Goal: Task Accomplishment & Management: Use online tool/utility

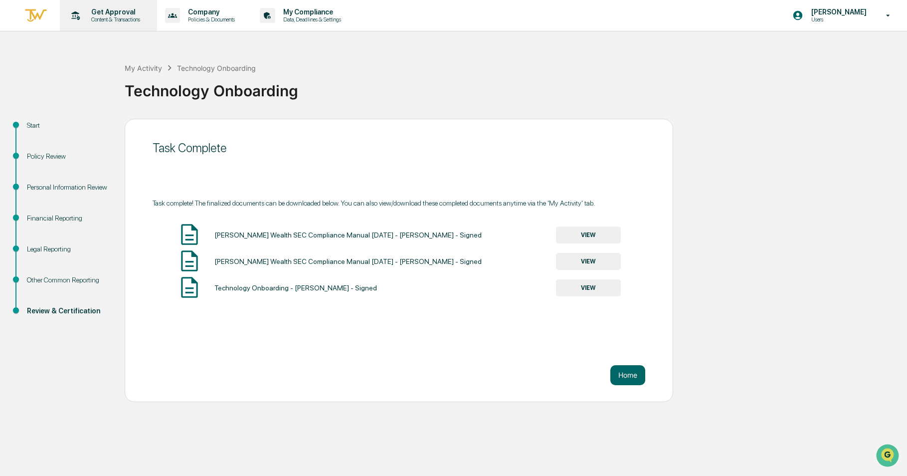
click at [107, 6] on div "Get Approval Content & Transactions" at bounding box center [107, 15] width 87 height 31
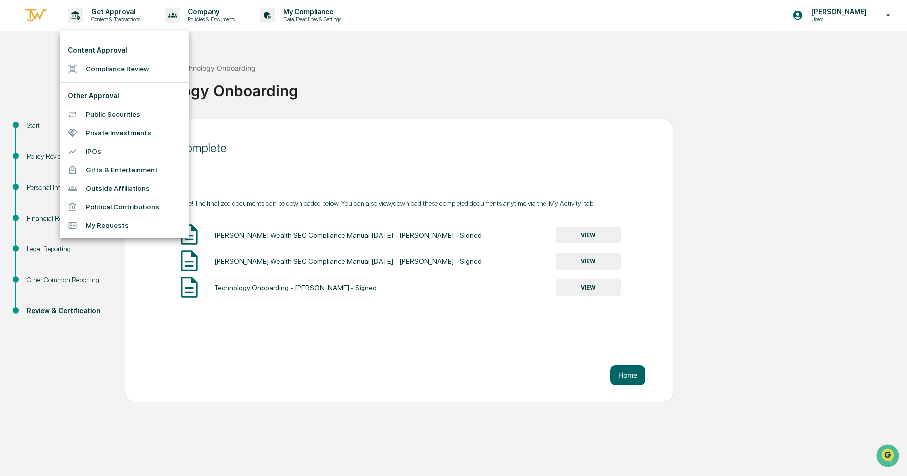
click at [99, 65] on li "Compliance Review" at bounding box center [125, 69] width 130 height 18
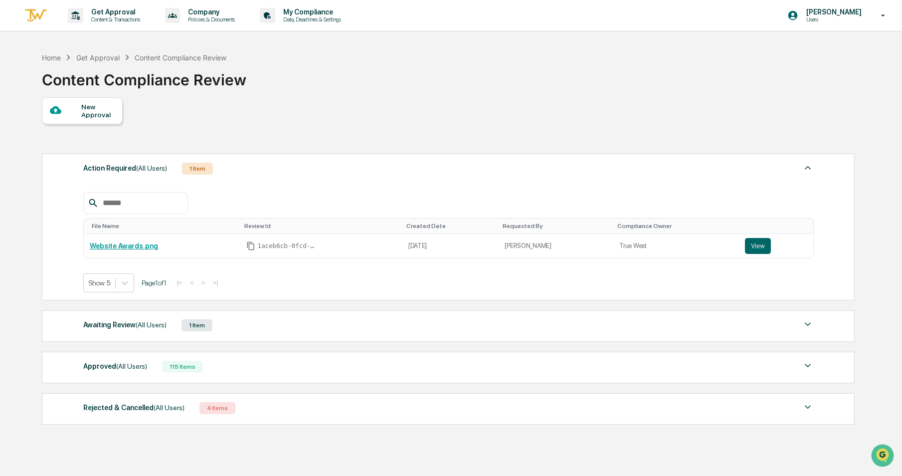
click at [149, 323] on span "(All Users)" at bounding box center [151, 325] width 31 height 8
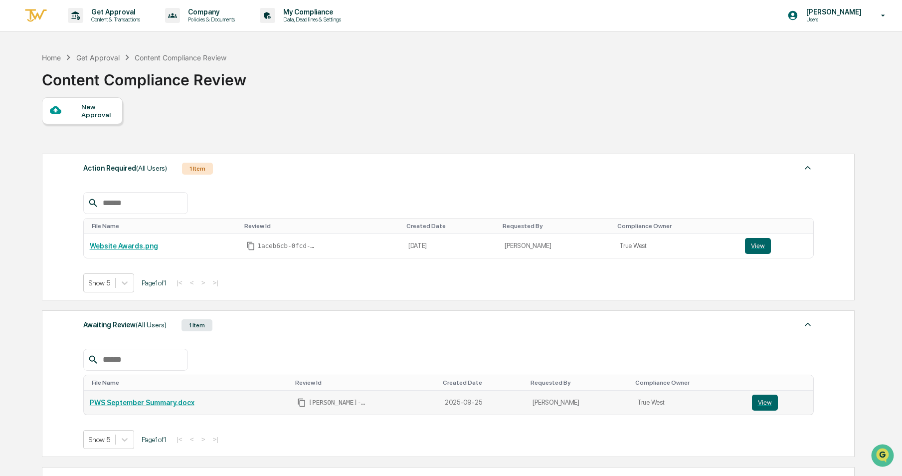
click at [159, 405] on link "PWS September Summary.docx" at bounding box center [142, 402] width 105 height 8
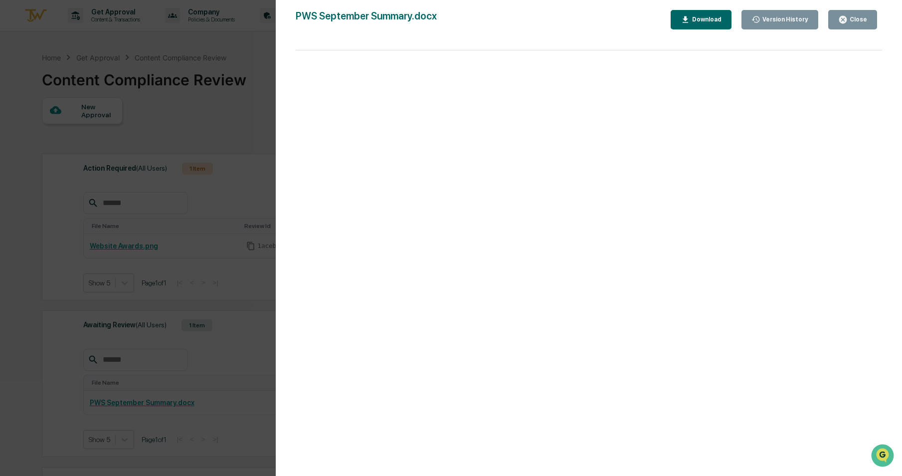
click at [872, 15] on button "Close" at bounding box center [852, 19] width 49 height 19
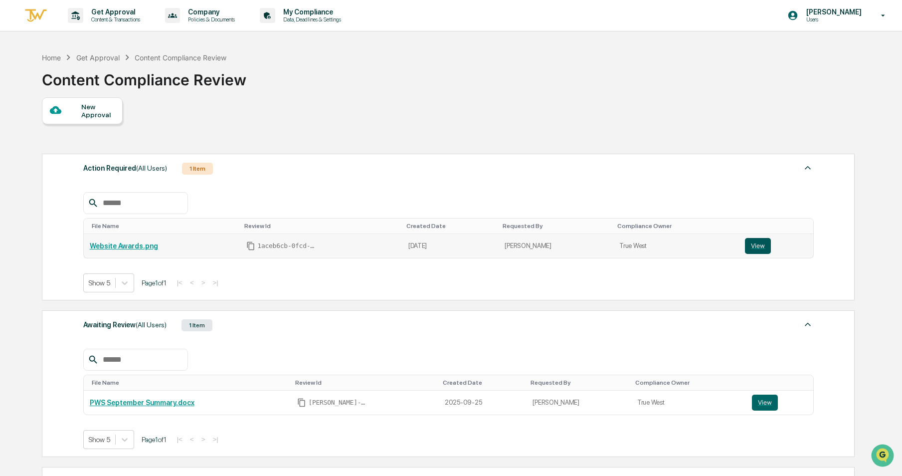
click at [752, 247] on button "View" at bounding box center [758, 246] width 26 height 16
click at [752, 401] on button "View" at bounding box center [765, 402] width 26 height 16
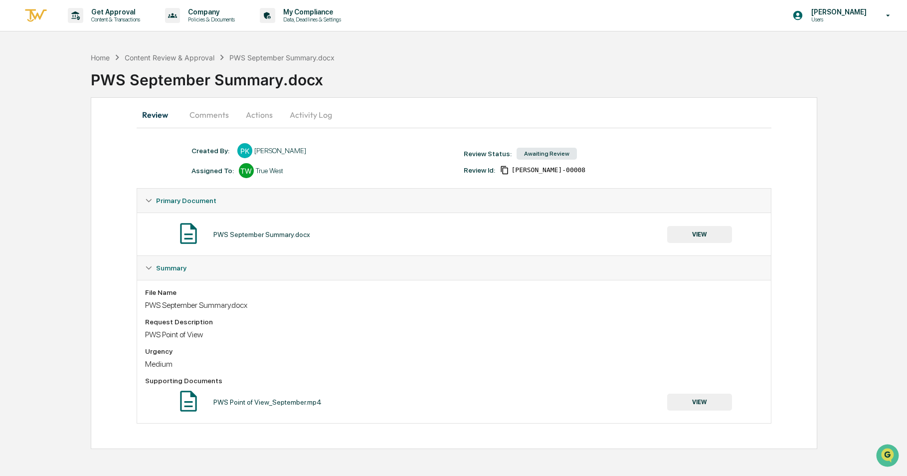
click at [251, 114] on button "Actions" at bounding box center [259, 115] width 45 height 24
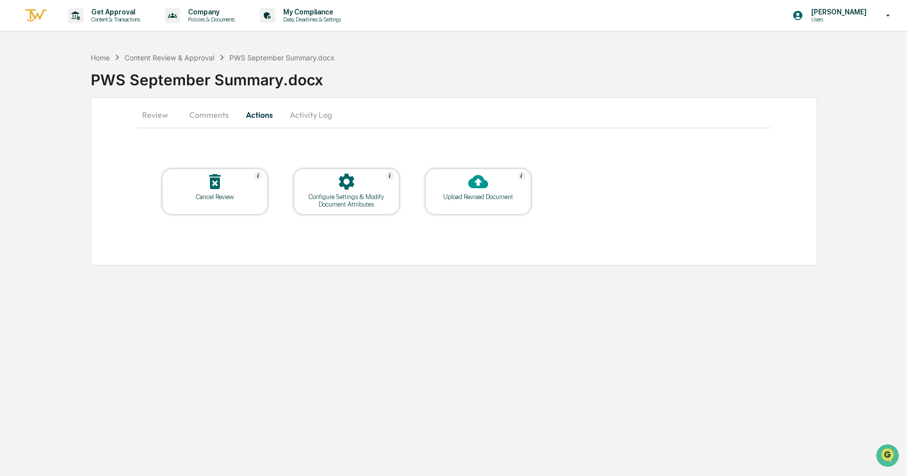
click at [480, 191] on icon at bounding box center [478, 182] width 20 height 20
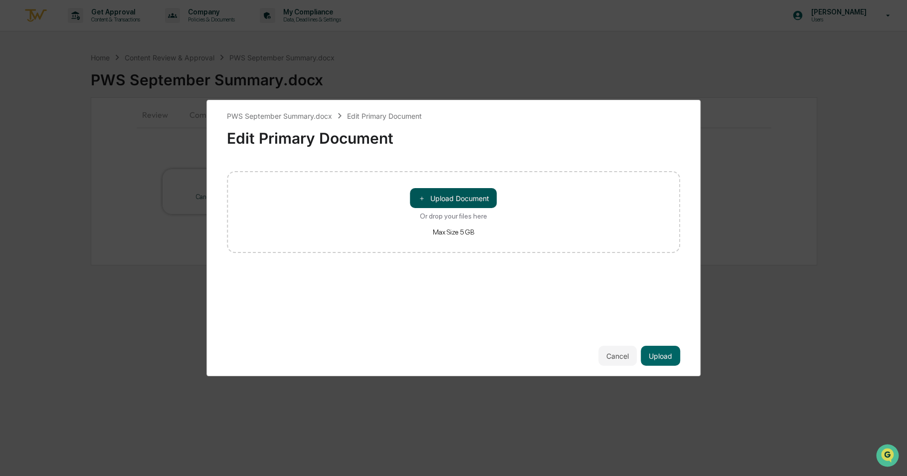
click at [480, 194] on button "＋ Upload Document" at bounding box center [453, 198] width 87 height 20
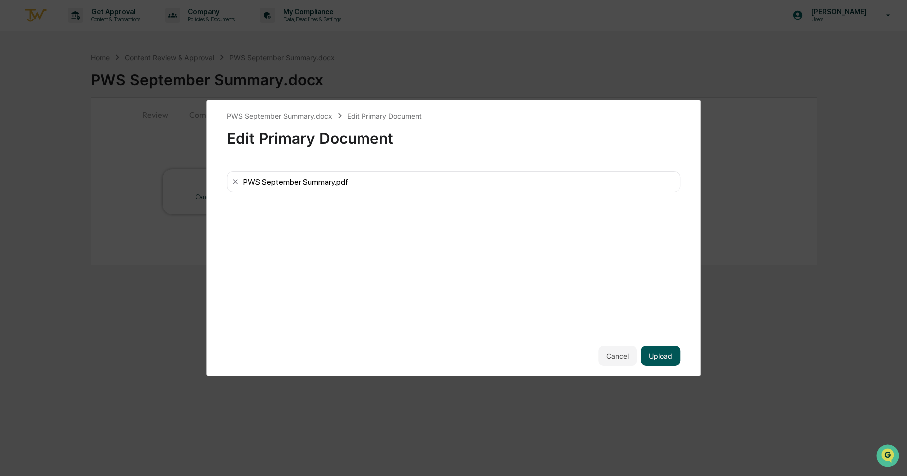
click at [669, 360] on button "Upload" at bounding box center [660, 355] width 39 height 20
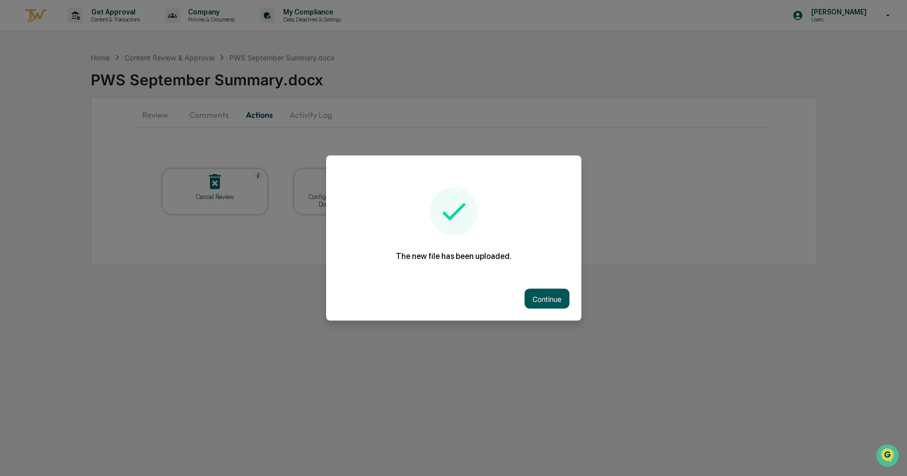
click at [549, 306] on button "Continue" at bounding box center [546, 299] width 45 height 20
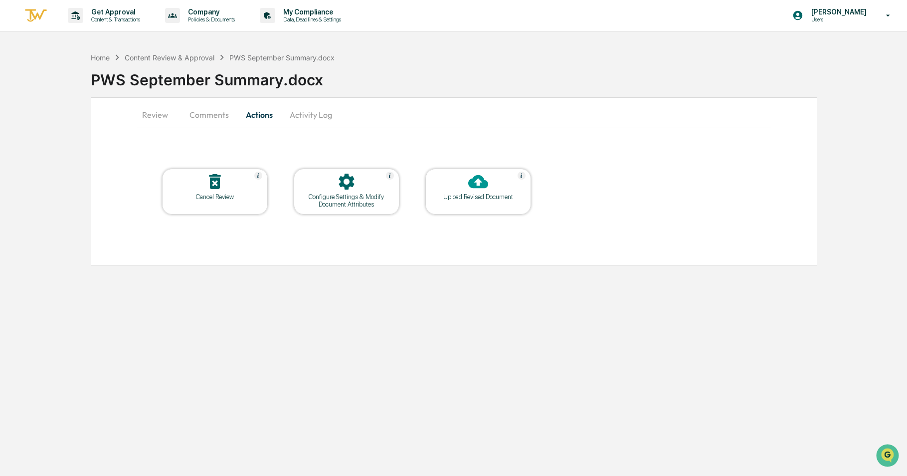
click at [151, 119] on button "Review" at bounding box center [159, 115] width 45 height 24
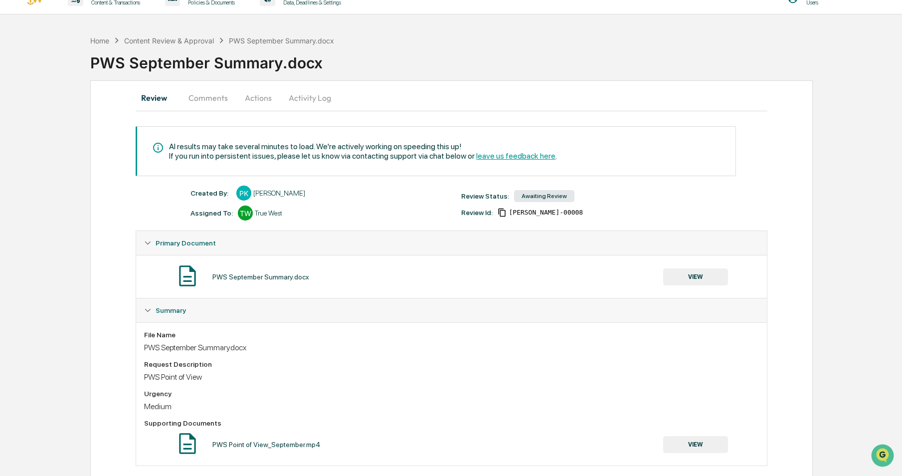
scroll to position [32, 0]
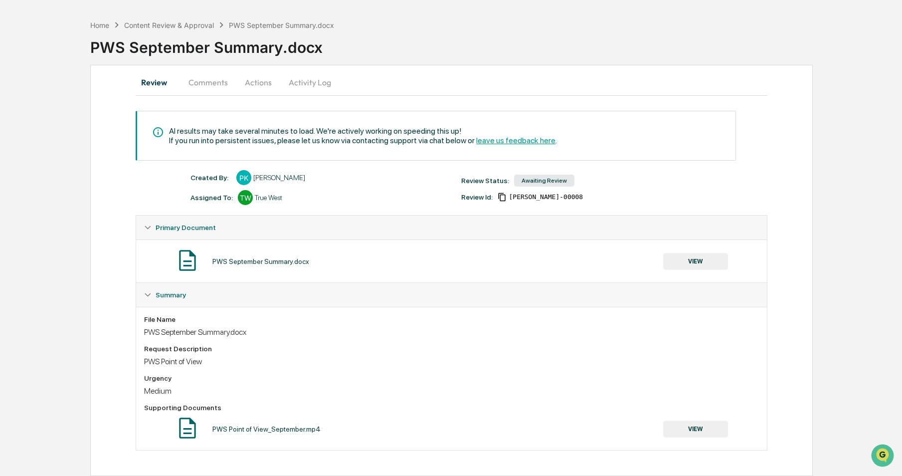
click at [694, 434] on button "VIEW" at bounding box center [695, 428] width 65 height 17
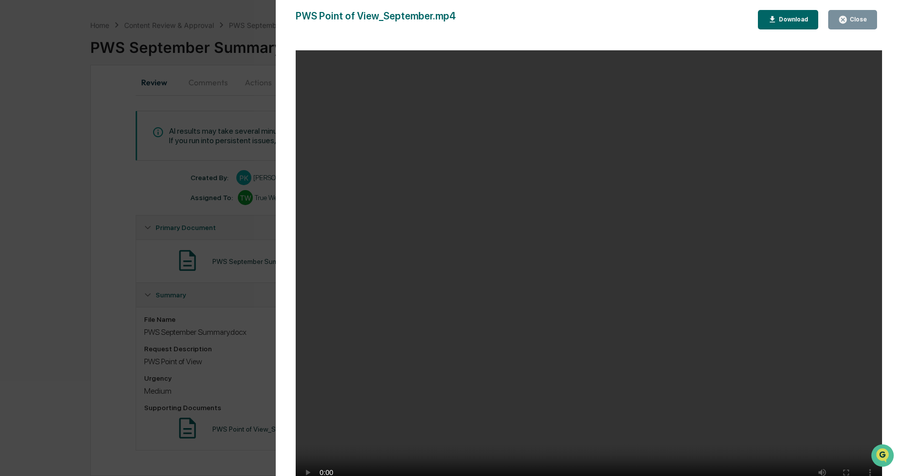
click at [856, 13] on button "Close" at bounding box center [852, 19] width 49 height 19
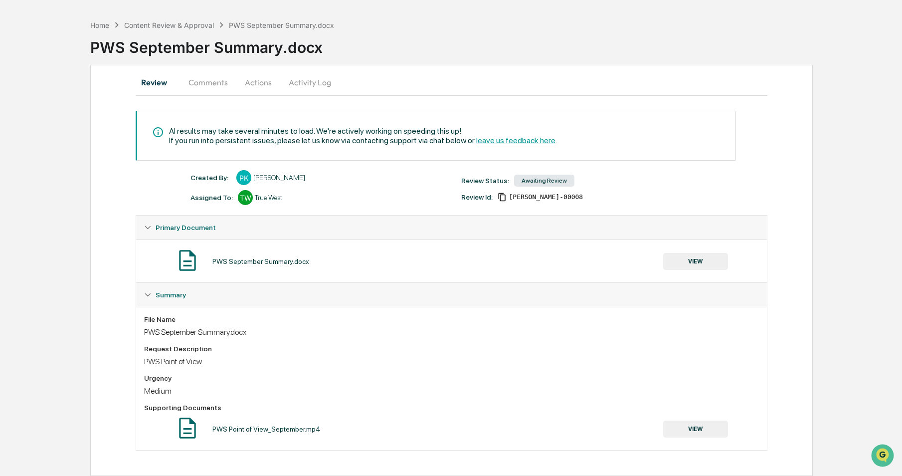
click at [706, 273] on div "PWS September Summary.docx VIEW" at bounding box center [451, 261] width 614 height 26
click at [704, 266] on button "VIEW" at bounding box center [695, 261] width 65 height 17
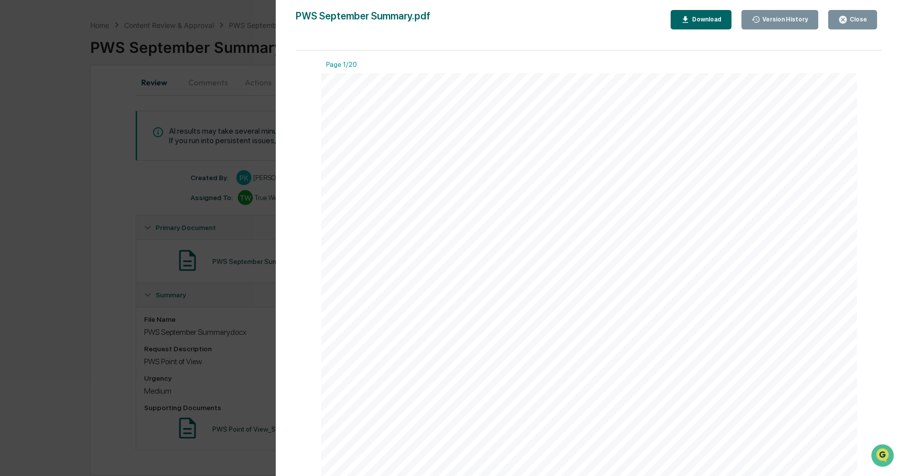
click at [862, 18] on div "Close" at bounding box center [857, 19] width 19 height 7
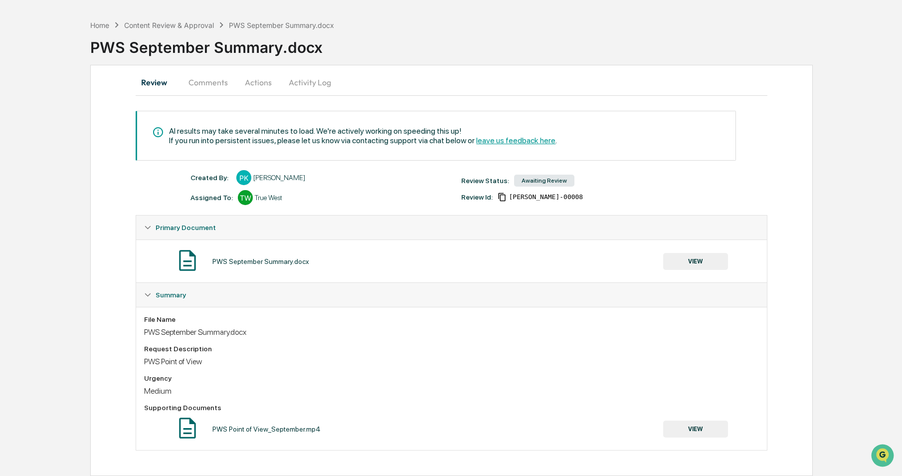
click at [308, 82] on button "Activity Log" at bounding box center [310, 82] width 58 height 24
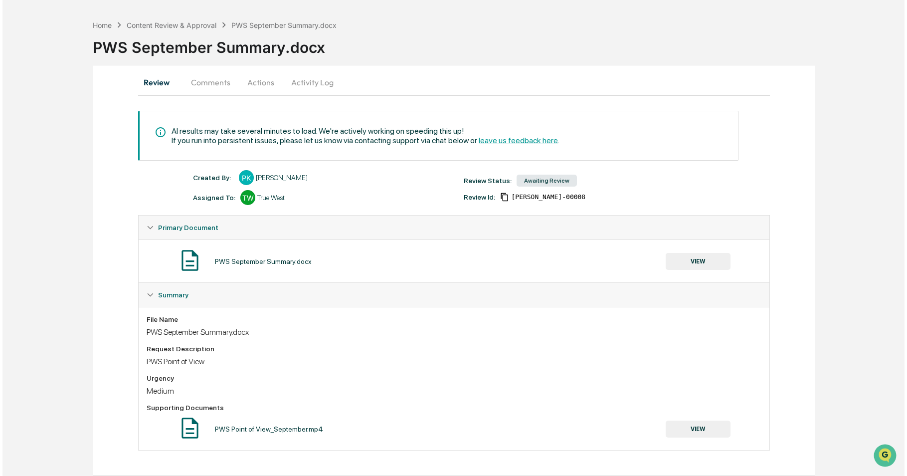
scroll to position [0, 0]
